Goal: Find contact information: Find contact information

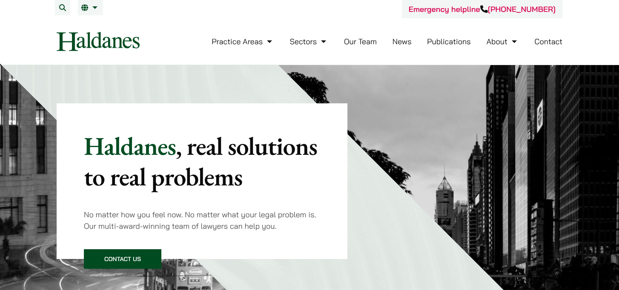
click at [359, 40] on link "Our Team" at bounding box center [360, 42] width 33 height 10
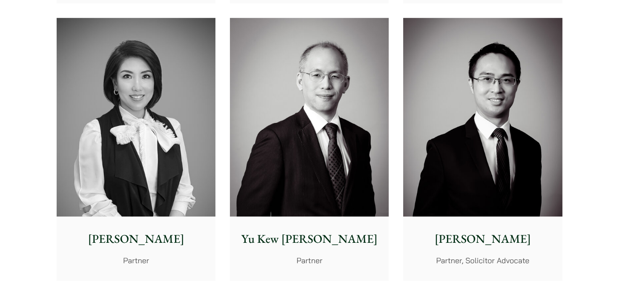
scroll to position [809, 0]
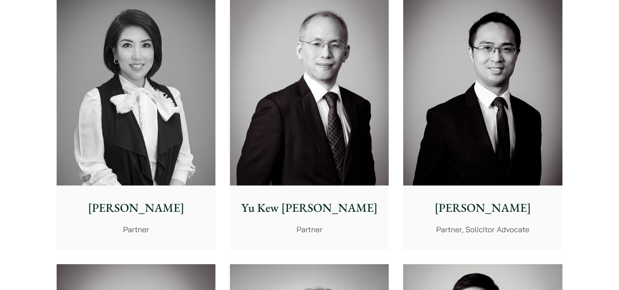
click at [209, 113] on img at bounding box center [136, 86] width 159 height 199
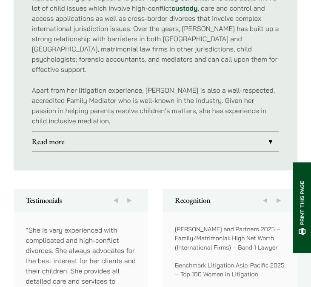
scroll to position [596, 0]
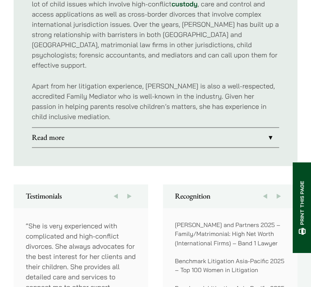
click at [85, 128] on link "Read more" at bounding box center [156, 138] width 248 height 20
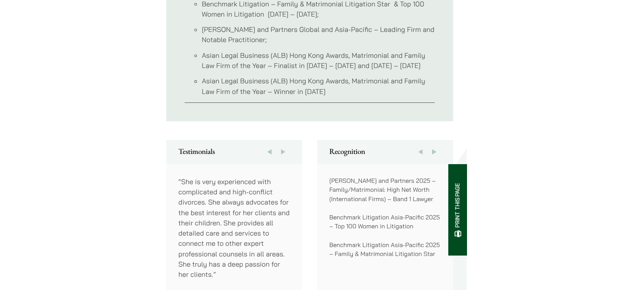
scroll to position [894, 0]
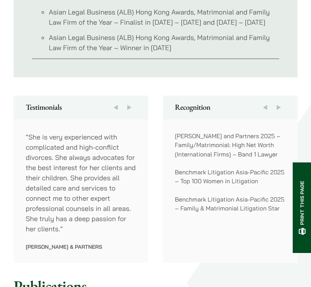
click at [133, 96] on button "Next" at bounding box center [130, 108] width 14 height 24
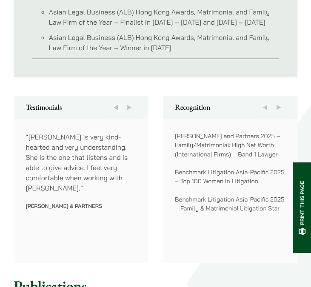
click at [133, 96] on button "Next" at bounding box center [130, 108] width 14 height 24
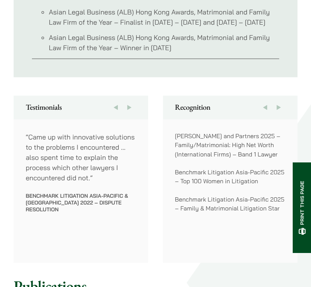
click at [133, 96] on button "Next" at bounding box center [130, 108] width 14 height 24
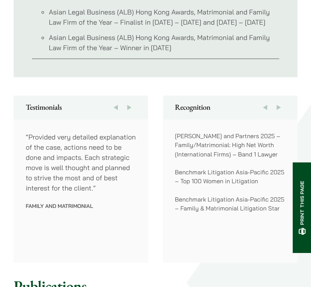
click at [133, 96] on button "Next" at bounding box center [130, 108] width 14 height 24
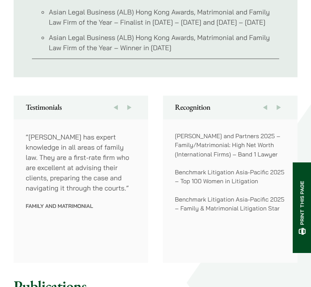
click at [133, 96] on button "Next" at bounding box center [130, 108] width 14 height 24
